Goal: Find specific page/section: Find specific page/section

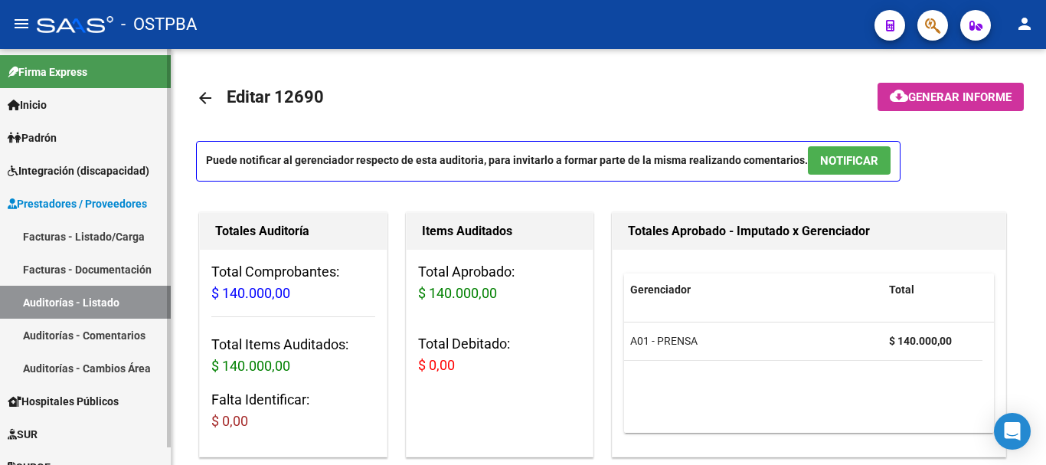
click at [50, 133] on span "Padrón" at bounding box center [32, 137] width 49 height 17
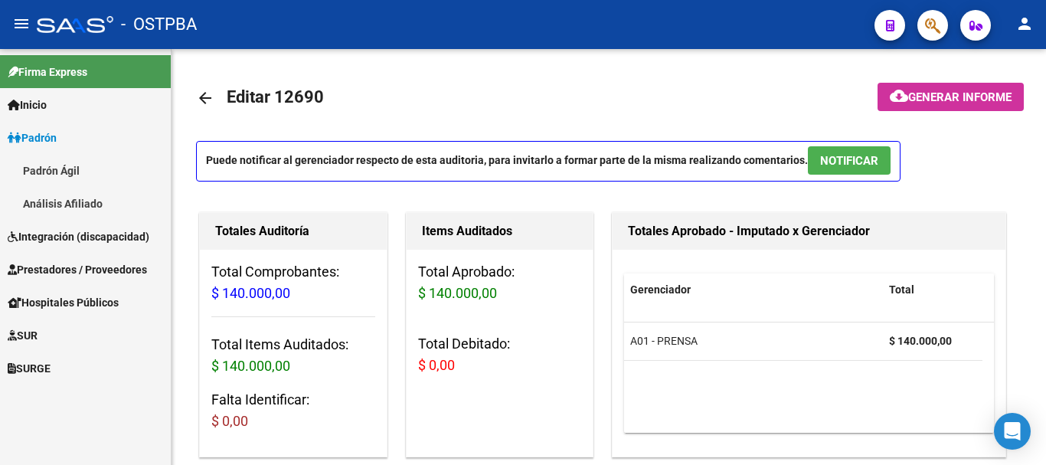
click at [52, 159] on link "Padrón Ágil" at bounding box center [85, 170] width 171 height 33
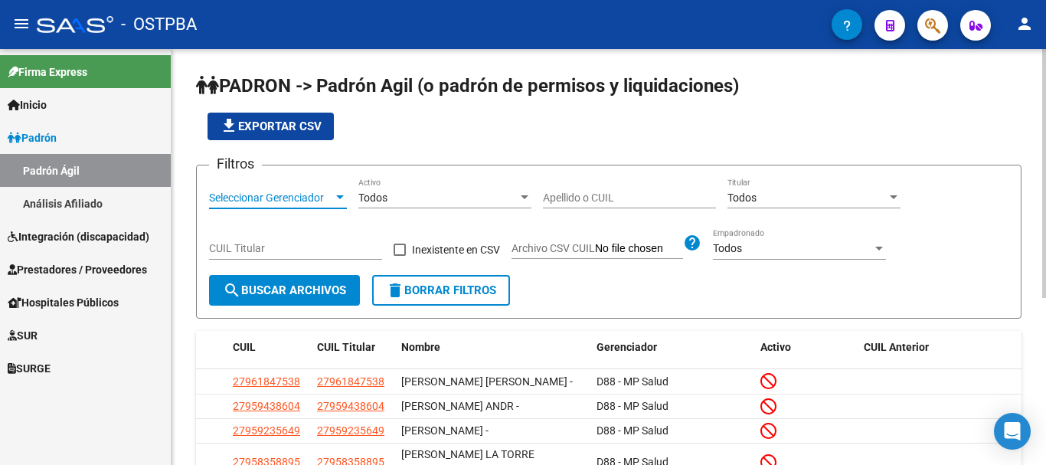
click at [337, 199] on div at bounding box center [340, 197] width 8 height 4
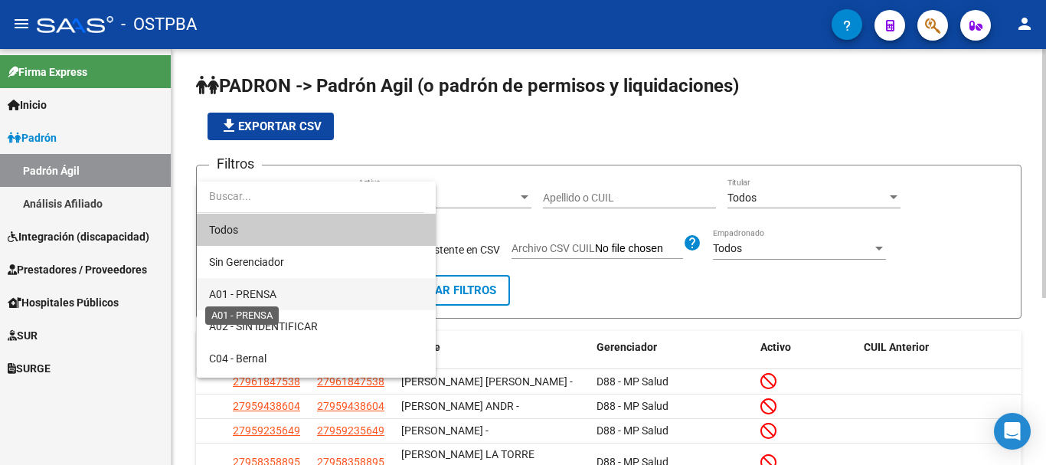
click at [257, 284] on span "A01 - PRENSA" at bounding box center [316, 294] width 214 height 32
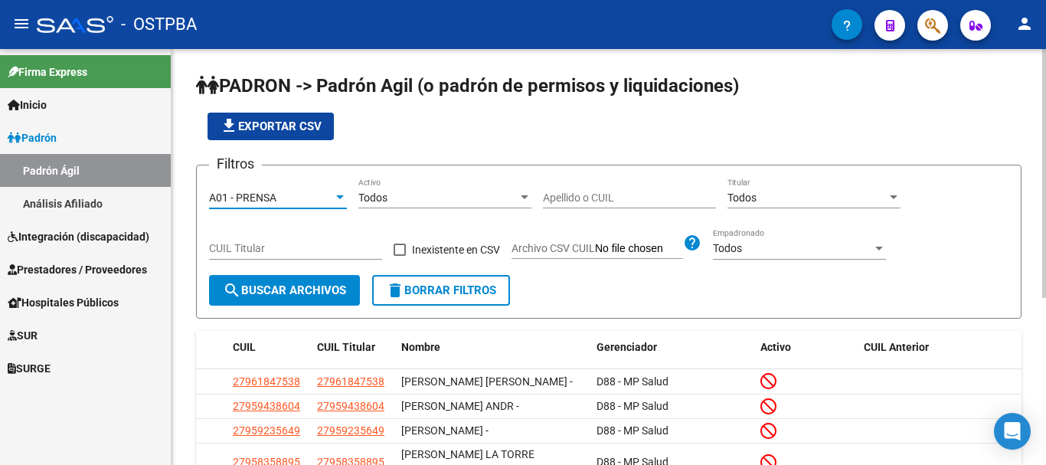
click at [551, 197] on input "Apellido o CUIL" at bounding box center [629, 197] width 173 height 13
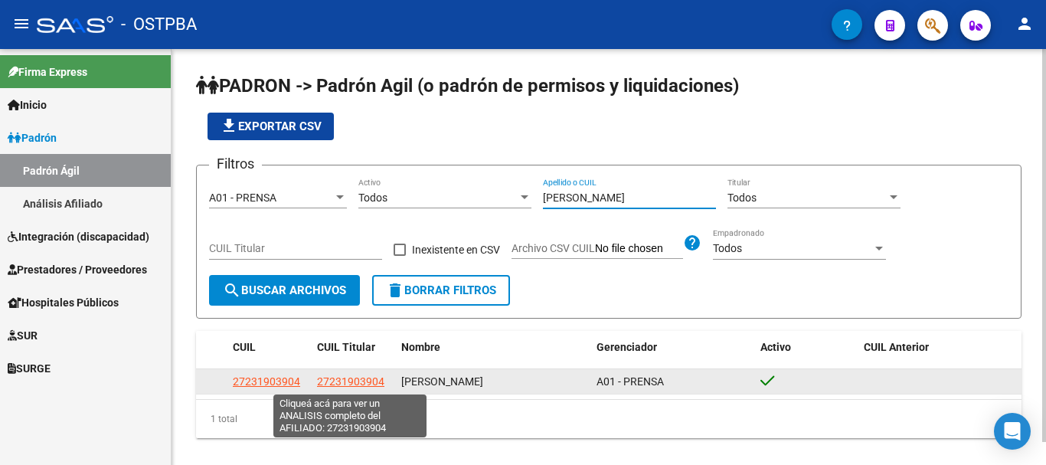
type input "Finondo"
click at [338, 381] on span "27231903904" at bounding box center [350, 381] width 67 height 12
